Goal: Information Seeking & Learning: Find contact information

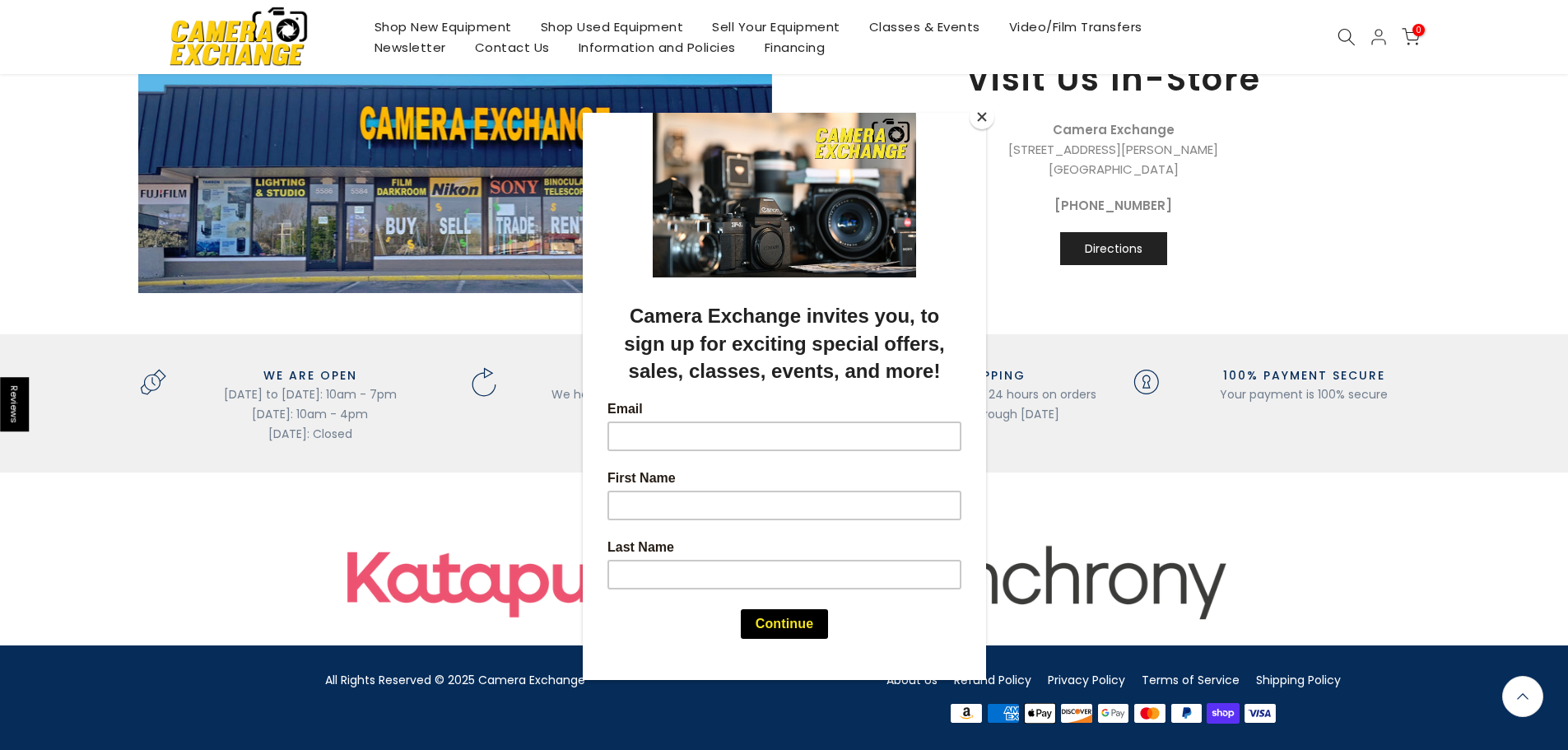
click at [987, 120] on button "Close" at bounding box center [982, 117] width 25 height 25
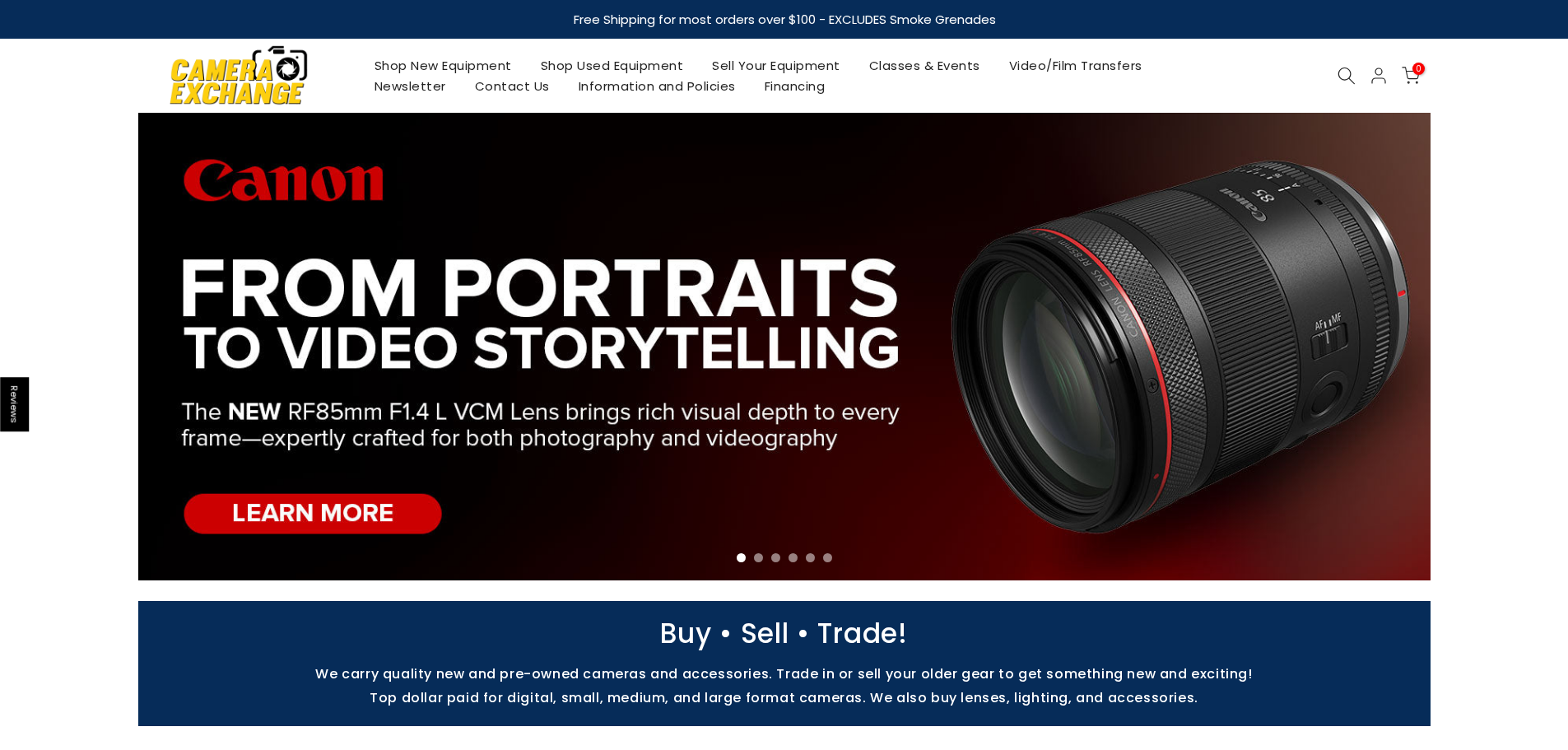
click at [475, 93] on link "Contact Us" at bounding box center [512, 87] width 104 height 21
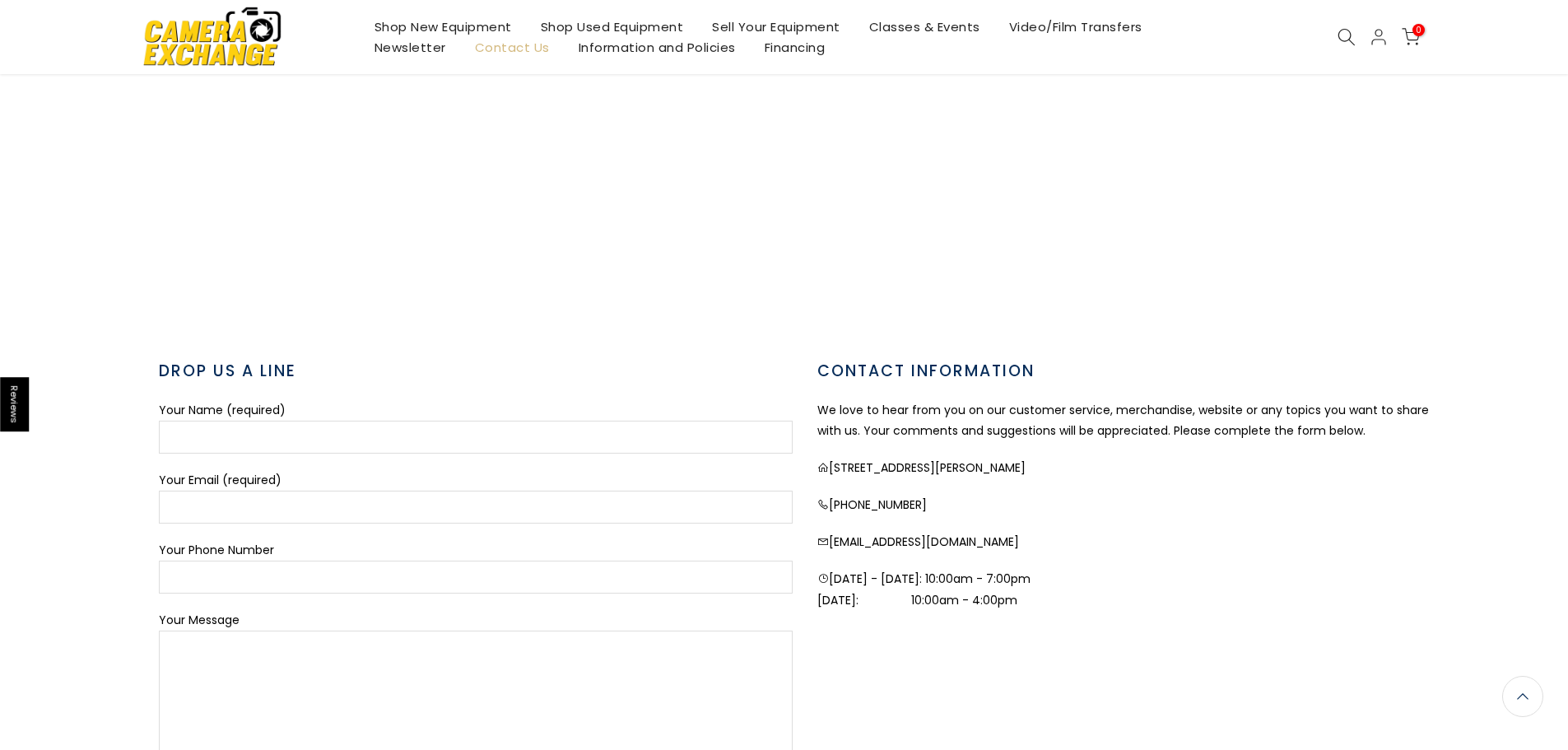
scroll to position [412, 0]
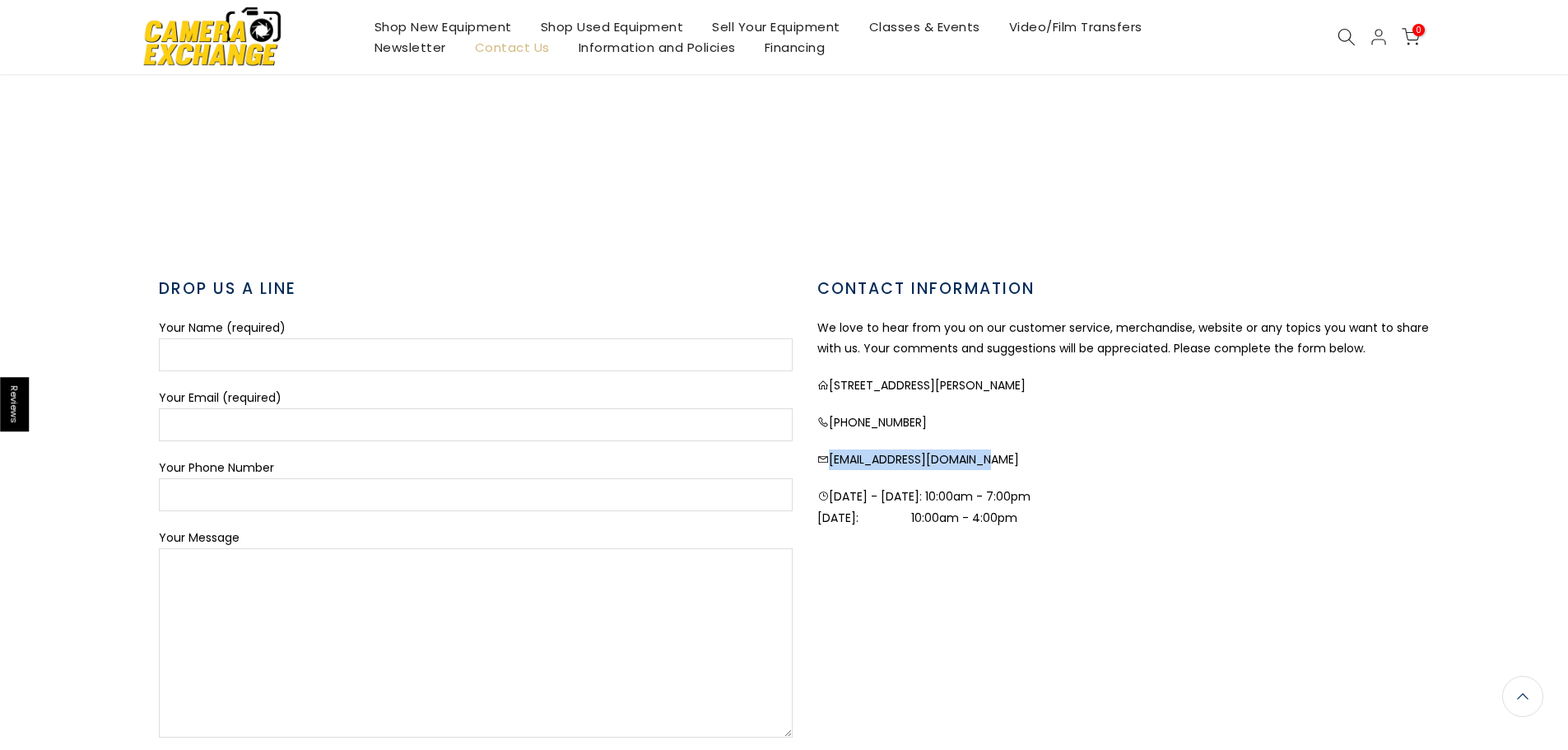
drag, startPoint x: 1027, startPoint y: 456, endPoint x: 822, endPoint y: 454, distance: 205.0
click at [822, 454] on p "[EMAIL_ADDRESS][DOMAIN_NAME]" at bounding box center [1134, 460] width 634 height 21
copy p "[EMAIL_ADDRESS][DOMAIN_NAME]"
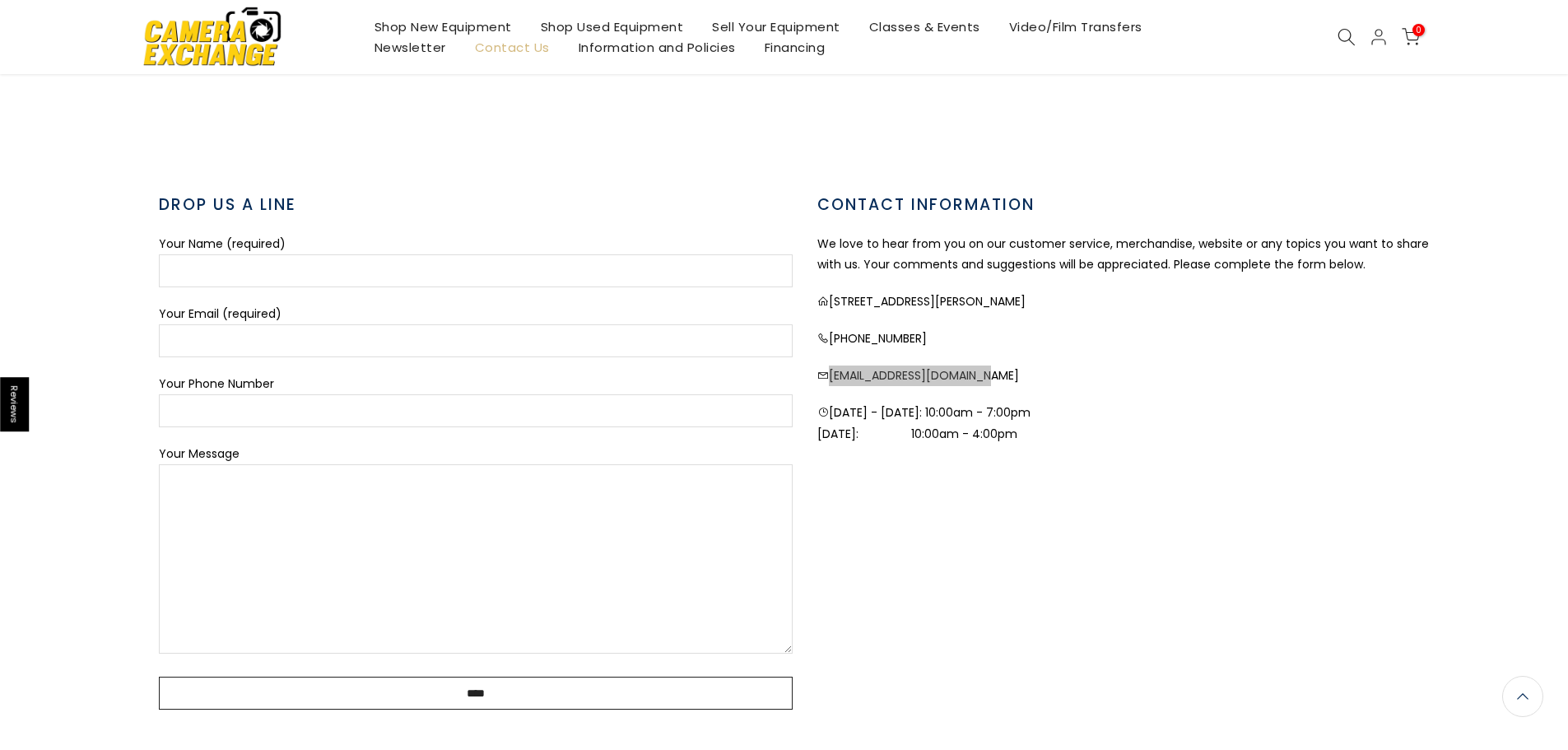
scroll to position [492, 0]
click at [941, 337] on p "[PHONE_NUMBER]" at bounding box center [1134, 341] width 634 height 21
drag, startPoint x: 941, startPoint y: 337, endPoint x: 824, endPoint y: 326, distance: 117.5
click at [824, 326] on div "CONTACT INFORMATION We love to hear from you on our customer service, merchandi…" at bounding box center [1134, 453] width 658 height 516
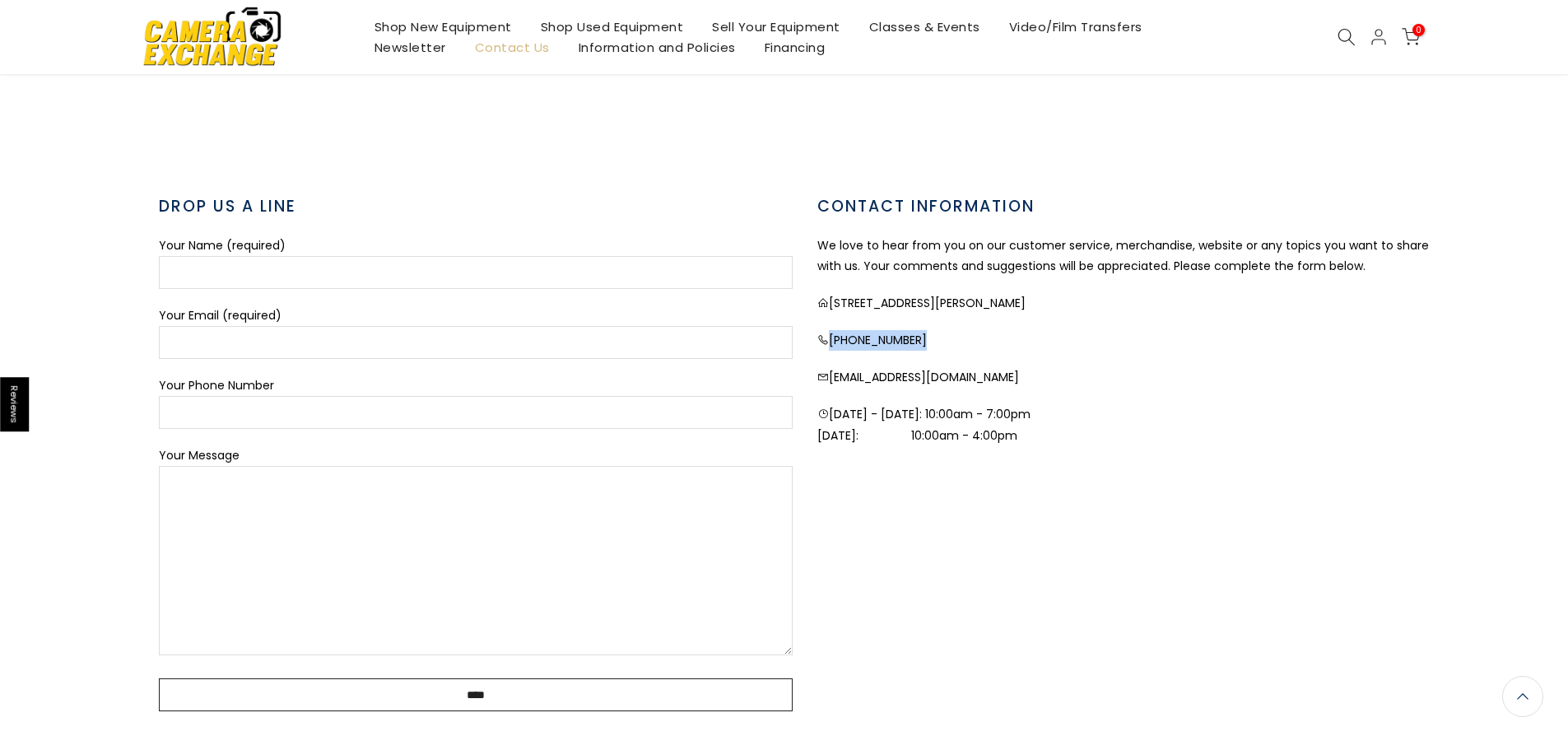
copy p "[PHONE_NUMBER]"
click at [1045, 343] on p "[PHONE_NUMBER]" at bounding box center [1134, 341] width 634 height 21
drag, startPoint x: 1022, startPoint y: 381, endPoint x: 828, endPoint y: 380, distance: 194.0
click at [828, 380] on p "[EMAIL_ADDRESS][DOMAIN_NAME]" at bounding box center [1134, 377] width 634 height 21
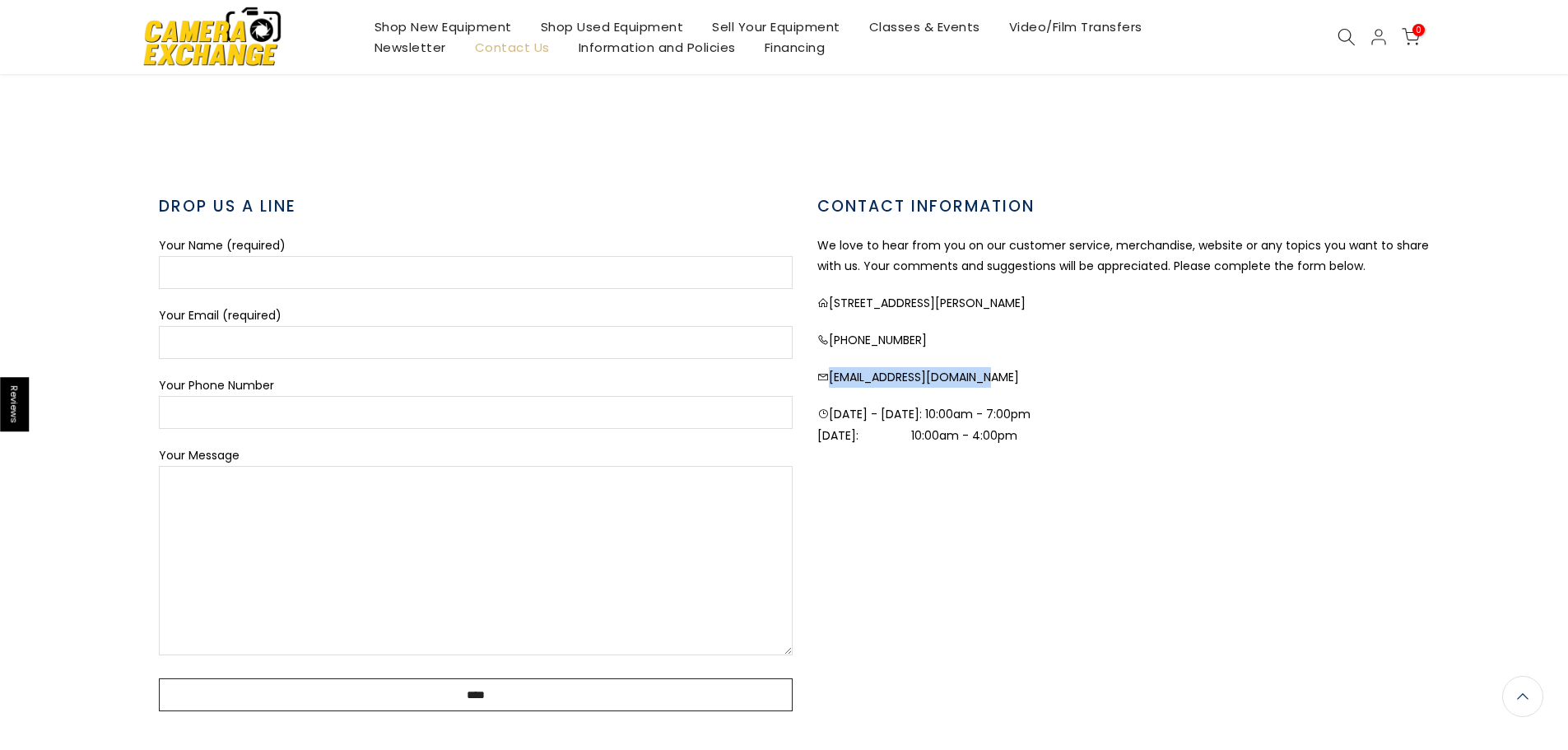
copy p "[EMAIL_ADDRESS][DOMAIN_NAME]"
drag, startPoint x: 1077, startPoint y: 546, endPoint x: 1055, endPoint y: 486, distance: 63.9
click at [1077, 546] on div "CONTACT INFORMATION We love to hear from you on our customer service, merchandi…" at bounding box center [1134, 453] width 658 height 516
drag, startPoint x: 1013, startPoint y: 375, endPoint x: 829, endPoint y: 375, distance: 184.0
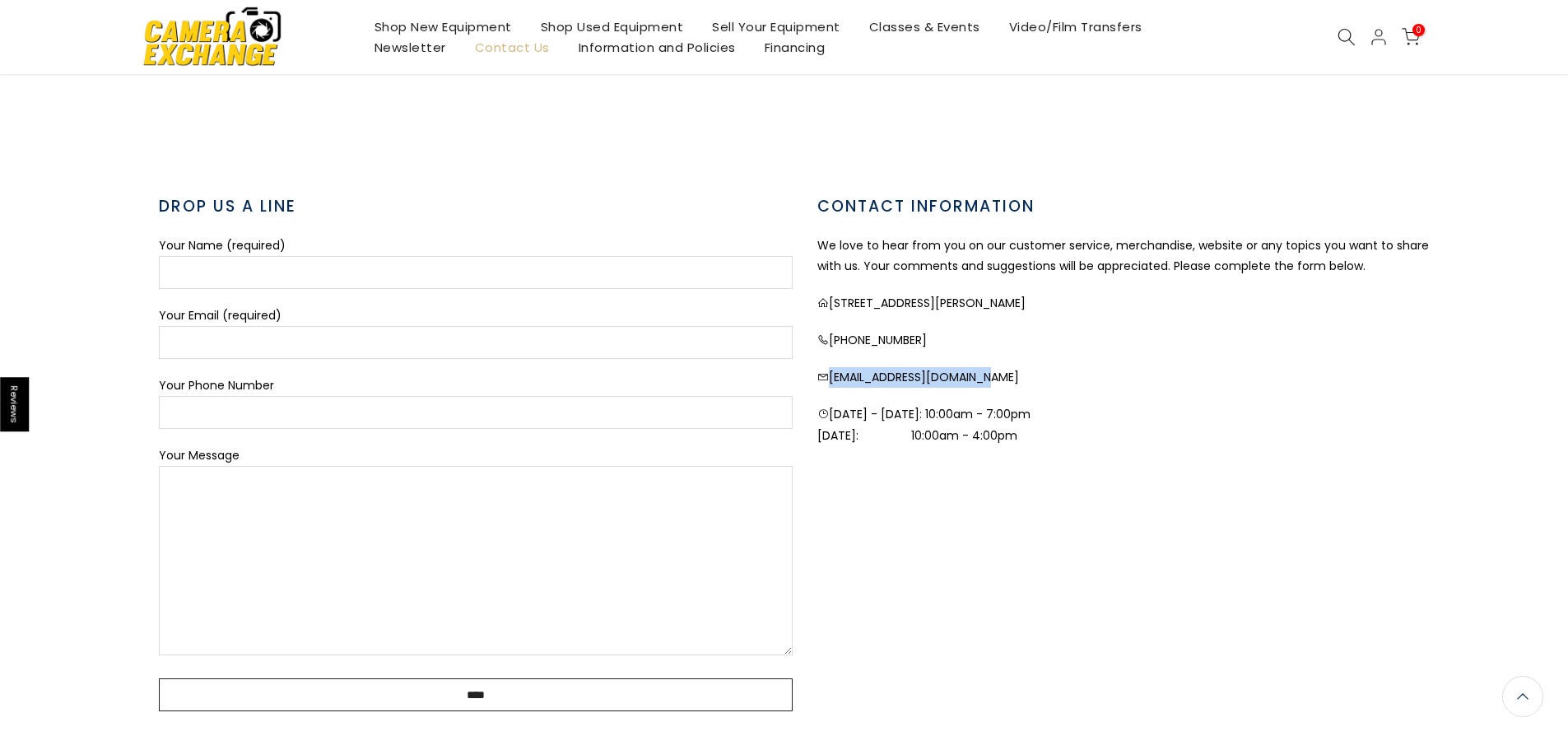
click at [829, 375] on p "[EMAIL_ADDRESS][DOMAIN_NAME]" at bounding box center [1134, 377] width 634 height 21
drag, startPoint x: 829, startPoint y: 375, endPoint x: 854, endPoint y: 378, distance: 25.2
click at [854, 378] on p "[EMAIL_ADDRESS][DOMAIN_NAME]" at bounding box center [1134, 377] width 634 height 21
drag, startPoint x: 830, startPoint y: 383, endPoint x: 831, endPoint y: 375, distance: 8.1
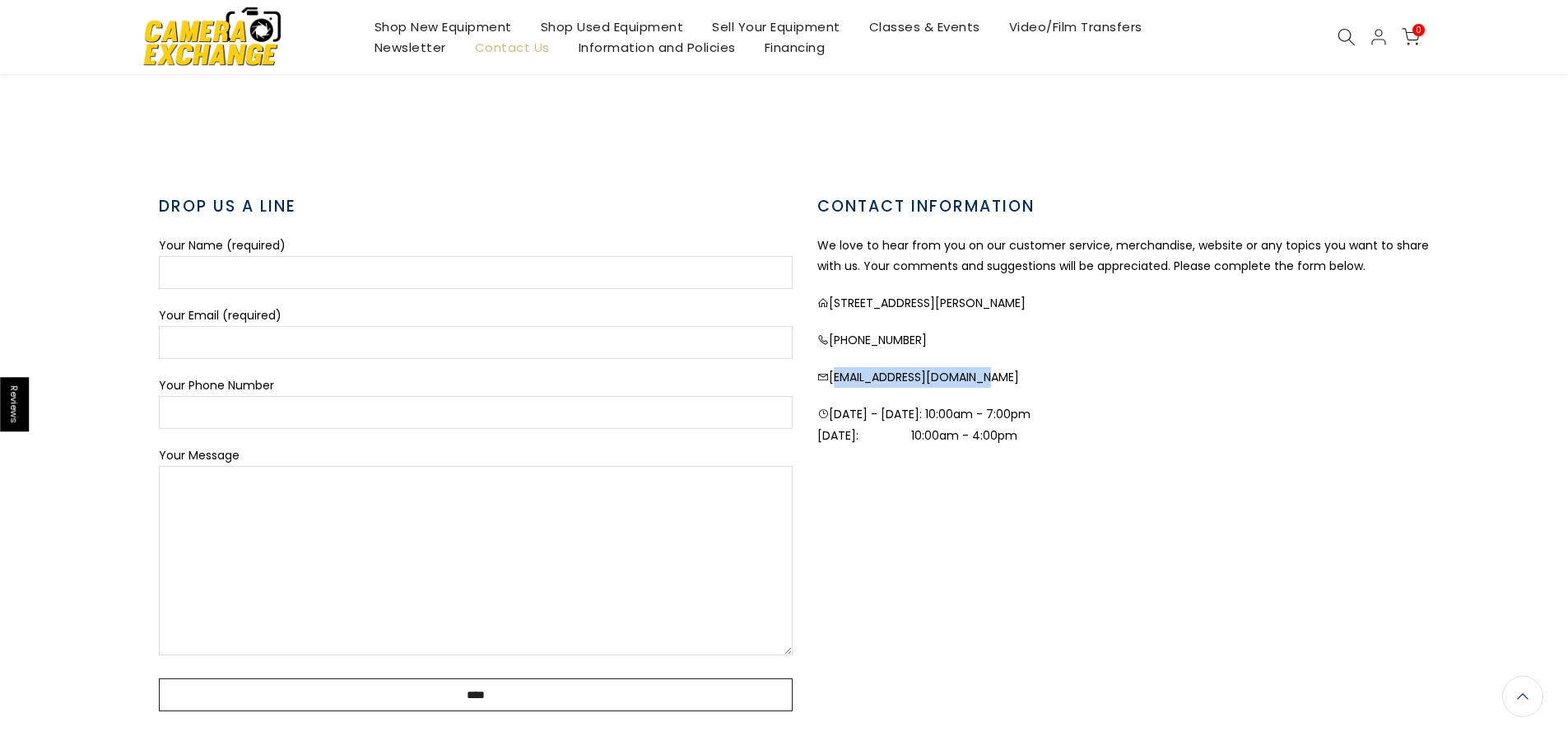
click at [831, 375] on p "[EMAIL_ADDRESS][DOMAIN_NAME]" at bounding box center [1134, 377] width 634 height 21
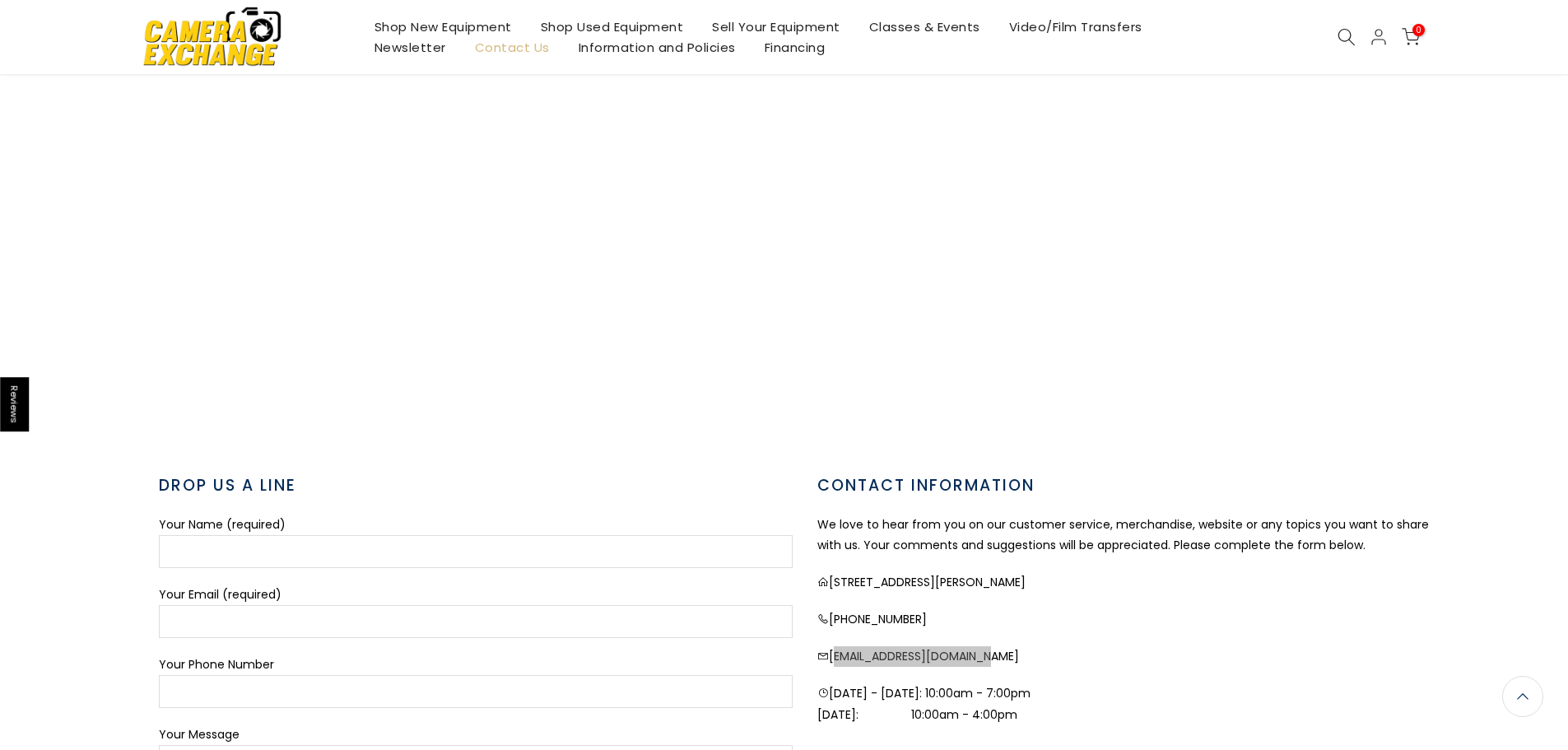
scroll to position [0, 0]
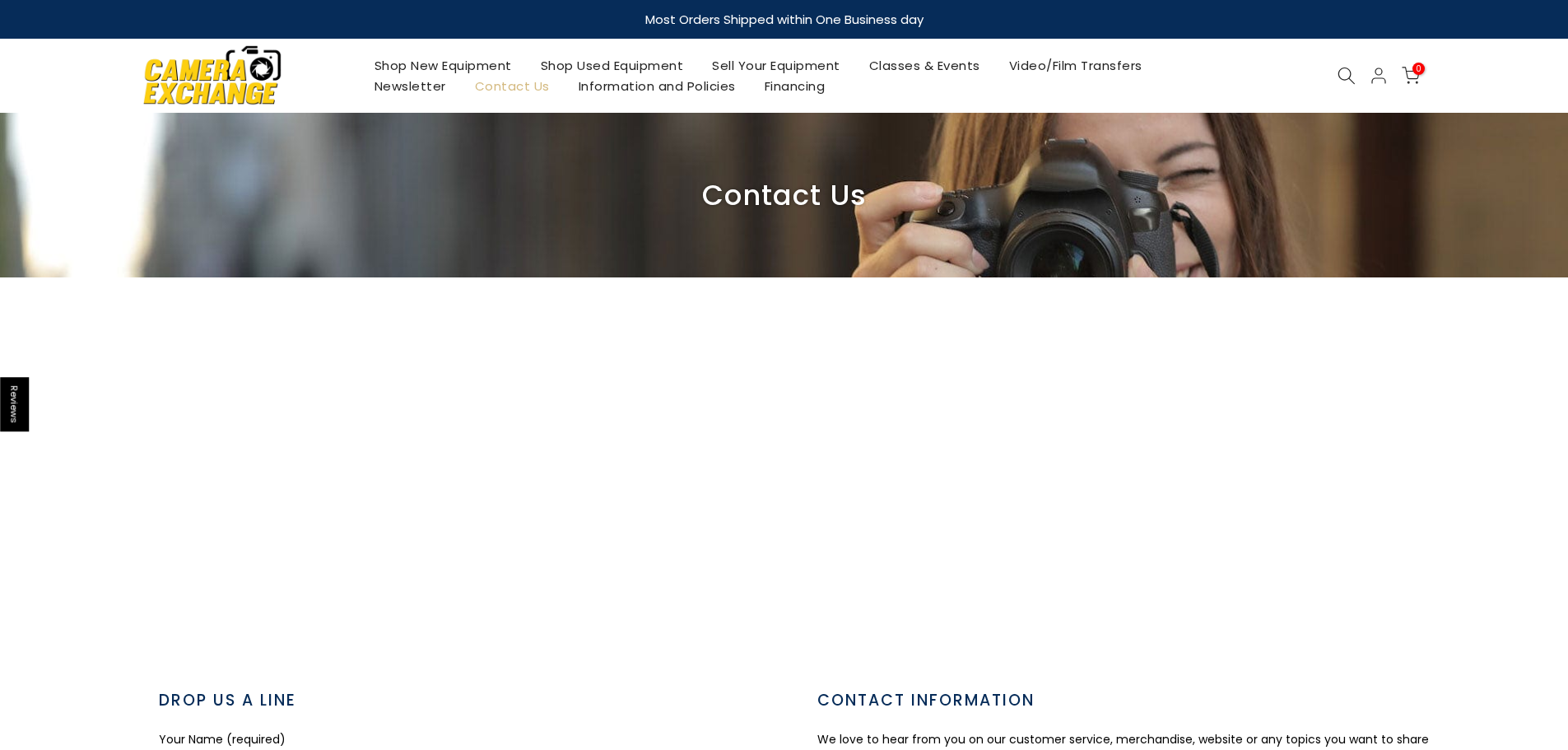
click at [274, 65] on img at bounding box center [213, 75] width 140 height 71
